Goal: Find specific page/section: Find specific page/section

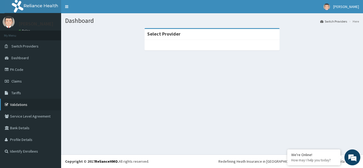
click at [23, 105] on link "Validations" at bounding box center [30, 105] width 61 height 12
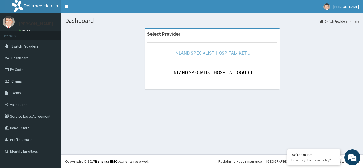
click at [200, 53] on link "INLAND SPECIALIST HOSPITAL- KETU" at bounding box center [212, 53] width 76 height 6
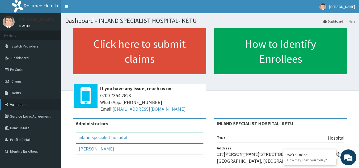
click at [23, 105] on link "Validations" at bounding box center [30, 105] width 61 height 12
